Goal: Transaction & Acquisition: Download file/media

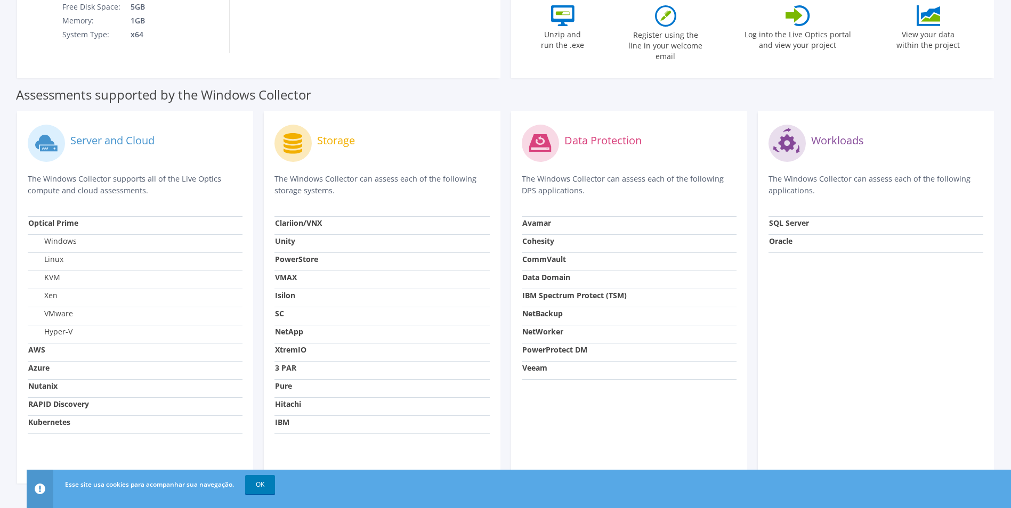
scroll to position [266, 0]
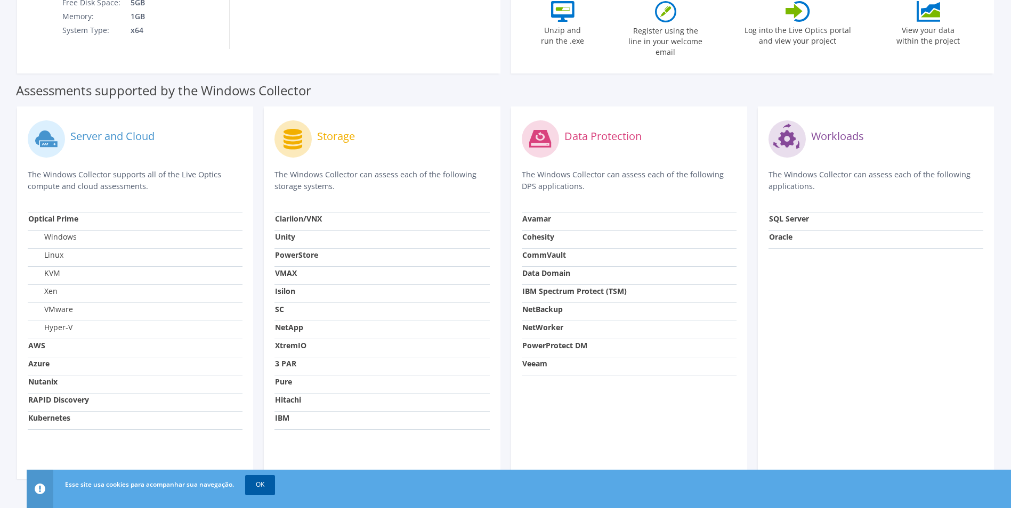
click at [258, 485] on link "OK" at bounding box center [260, 484] width 30 height 19
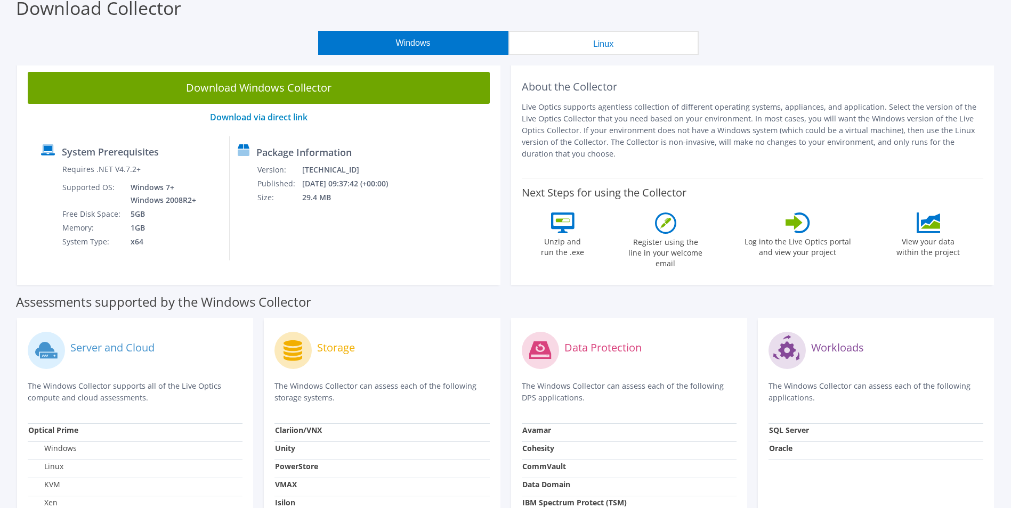
scroll to position [53, 0]
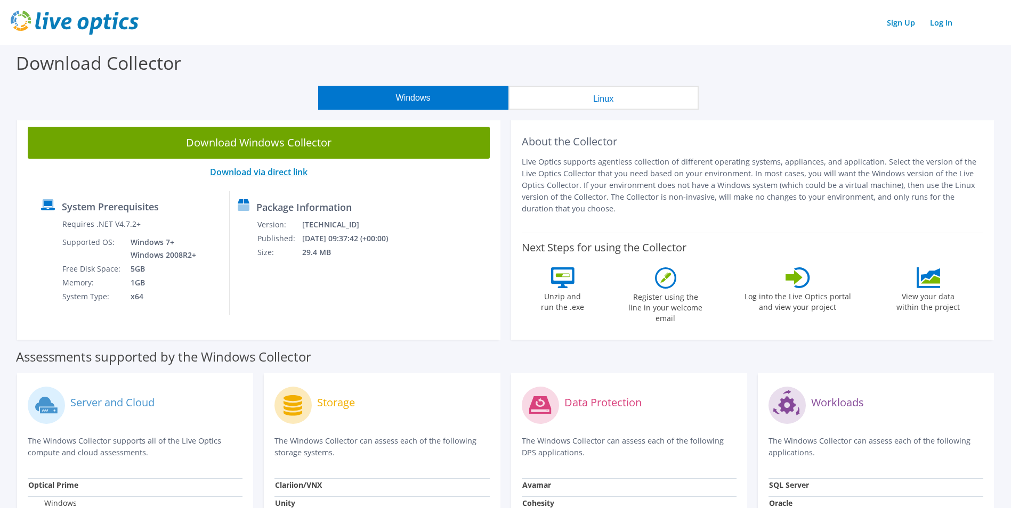
click at [260, 170] on link "Download via direct link" at bounding box center [259, 172] width 98 height 12
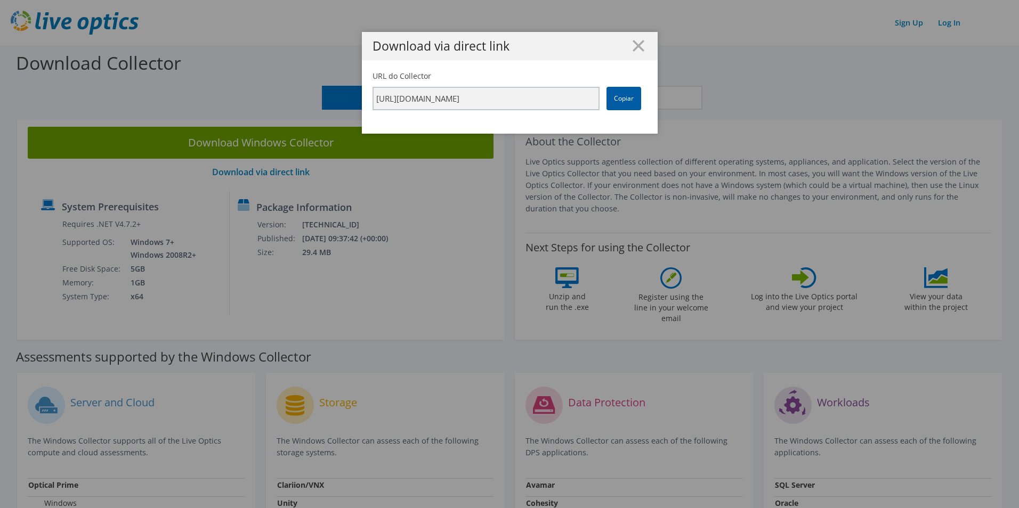
click at [622, 99] on link "Copiar" at bounding box center [623, 98] width 35 height 23
click at [628, 100] on link "Copiar" at bounding box center [623, 98] width 35 height 23
click at [627, 45] on h1 "Download via direct link" at bounding box center [510, 46] width 274 height 12
click at [637, 50] on line at bounding box center [638, 46] width 11 height 11
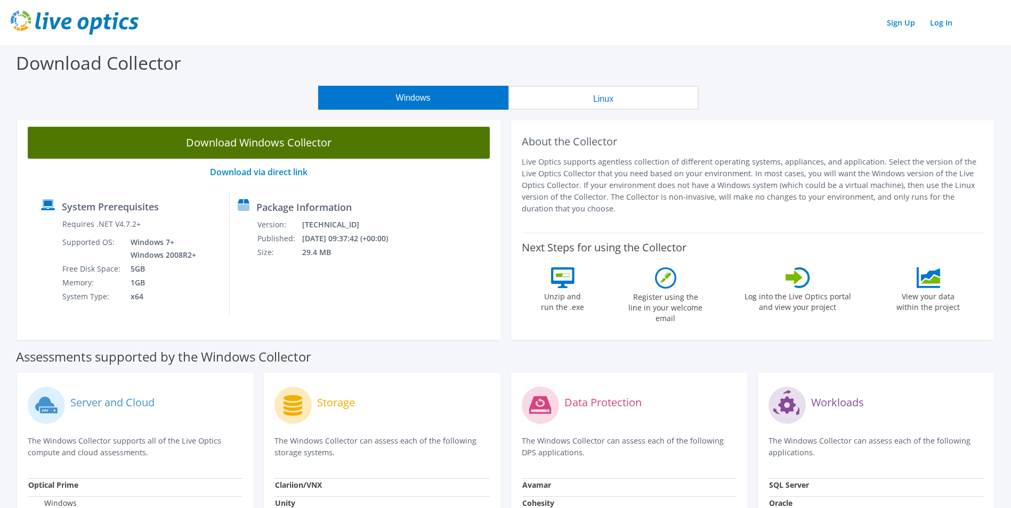
click at [276, 132] on link "Download Windows Collector" at bounding box center [259, 143] width 462 height 32
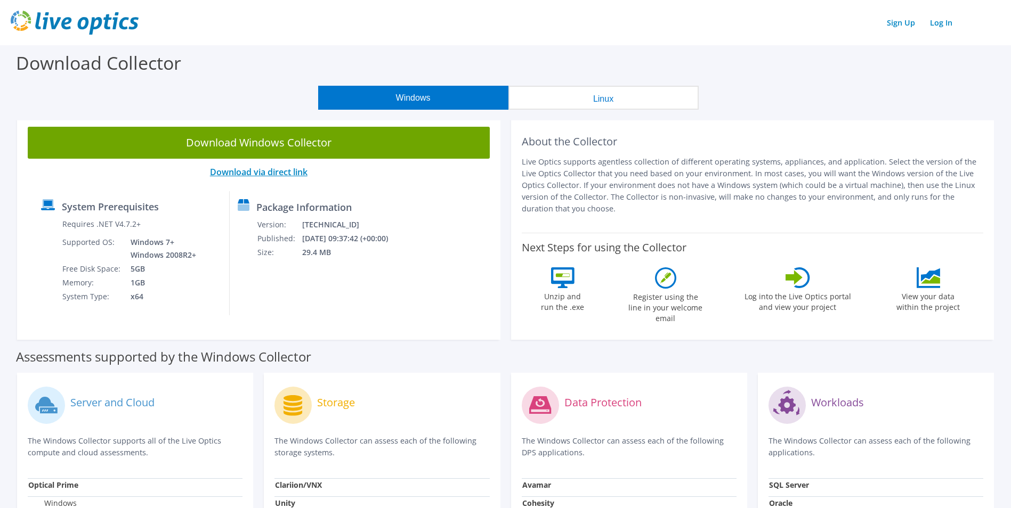
click at [265, 172] on link "Download via direct link" at bounding box center [259, 172] width 98 height 12
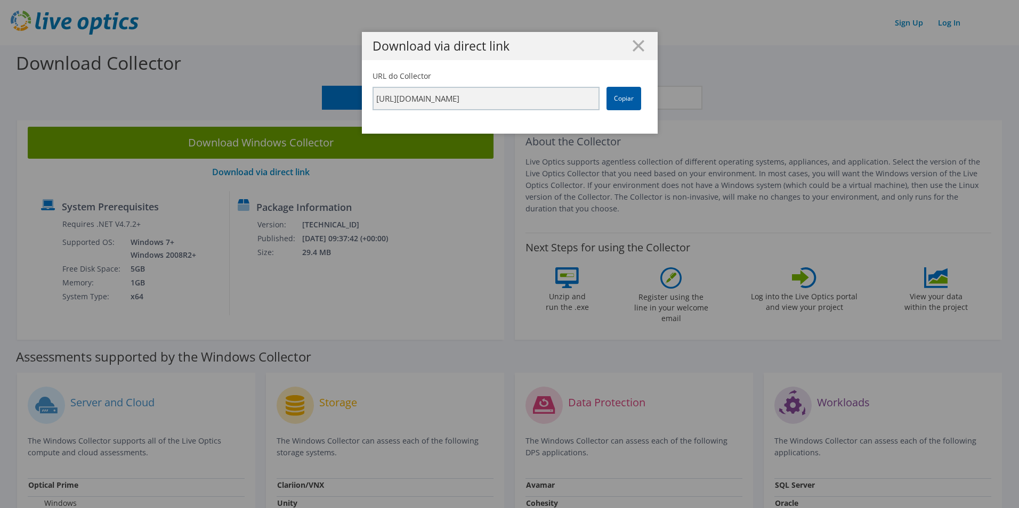
click at [624, 101] on link "Copiar" at bounding box center [623, 98] width 35 height 23
